Goal: Task Accomplishment & Management: Use online tool/utility

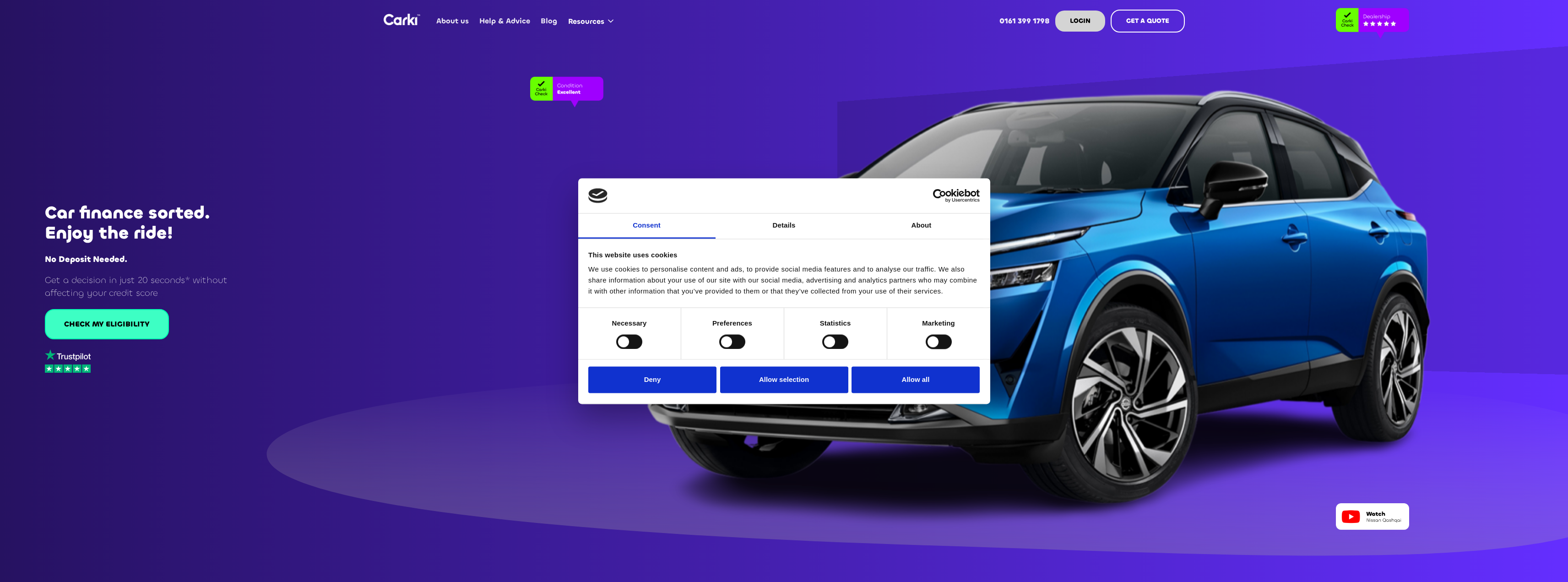
click at [129, 326] on div "CHECK MY ELIGIBILITY" at bounding box center [107, 324] width 86 height 10
click at [674, 369] on button "Deny" at bounding box center [652, 380] width 128 height 27
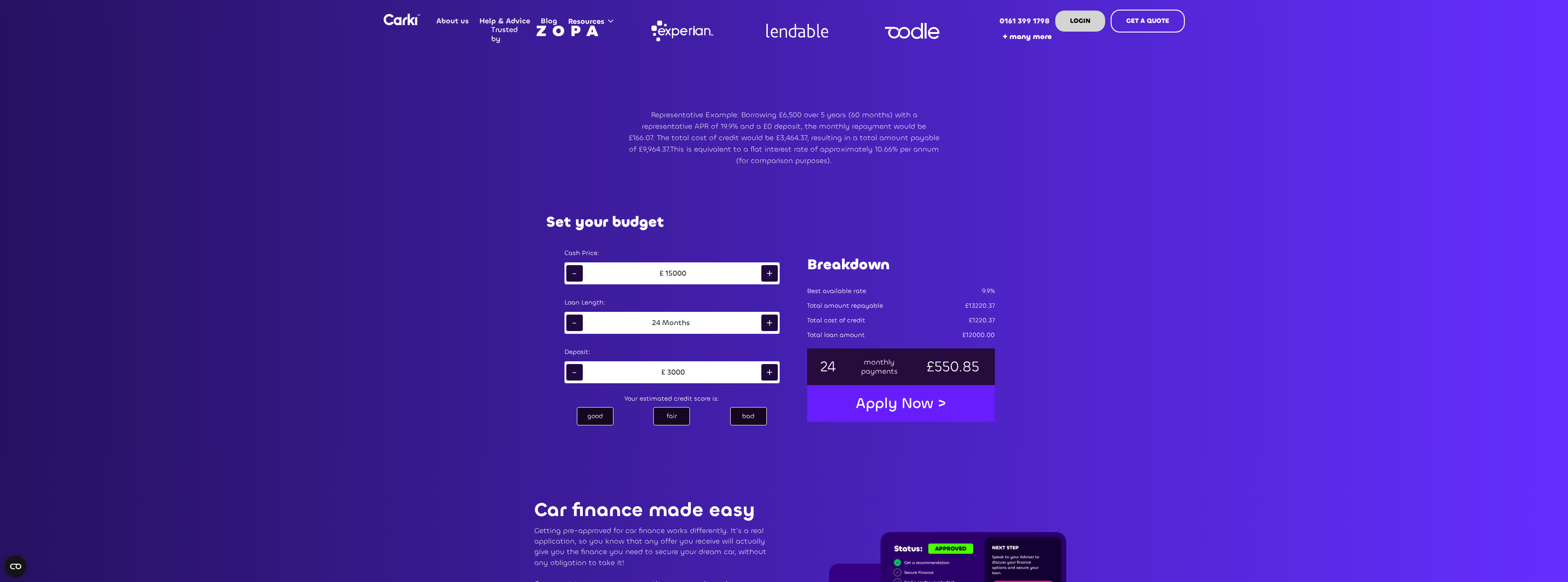
scroll to position [595, 0]
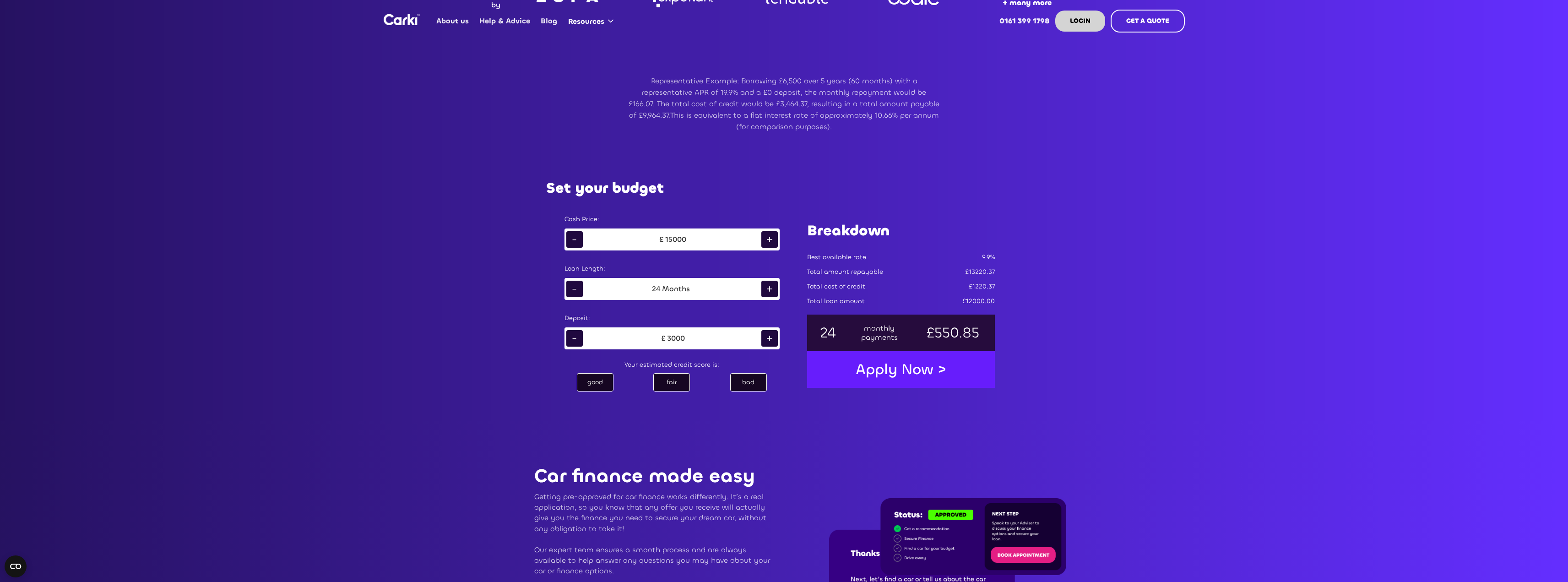
click at [676, 380] on div "fair" at bounding box center [671, 382] width 36 height 18
click at [756, 380] on div "bad" at bounding box center [748, 382] width 36 height 18
click at [779, 414] on div "Set your budget Cash Price: - £ 15000 + Loan Length: - 24 Months + Deposit: - £…" at bounding box center [784, 287] width 513 height 268
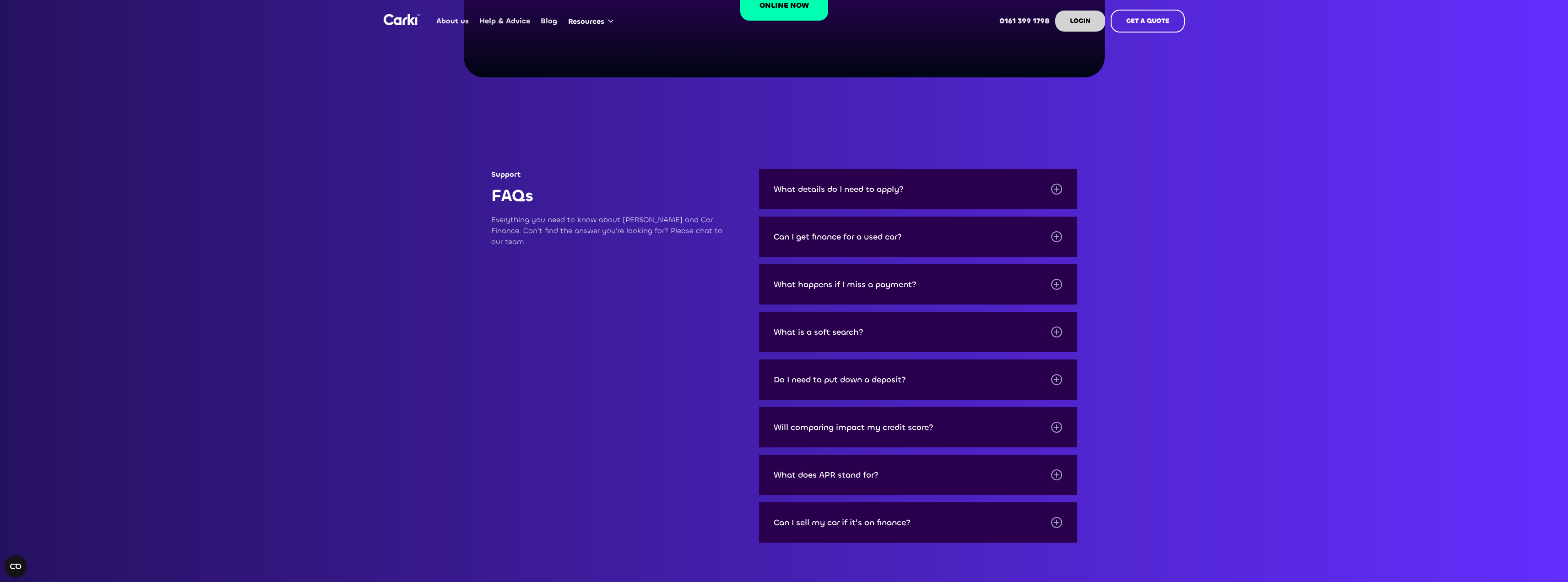
scroll to position [3022, 0]
